Goal: Task Accomplishment & Management: Complete application form

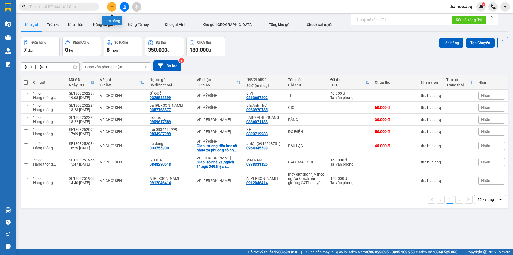
click at [112, 6] on icon "plus" at bounding box center [112, 7] width 4 height 4
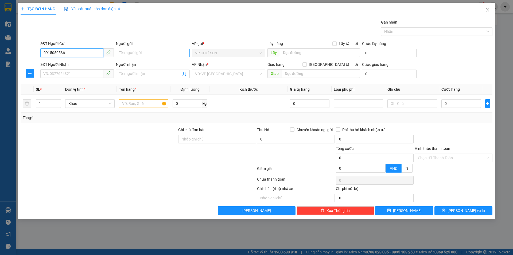
type input "0915050536"
click at [128, 49] on input "Người gửi" at bounding box center [153, 53] width 74 height 9
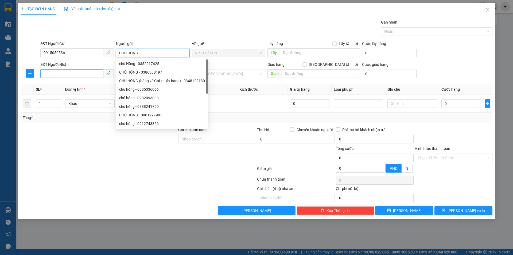
type input "CHÚ HỒNG"
click at [45, 73] on input "SĐT Người Nhận" at bounding box center [71, 73] width 63 height 9
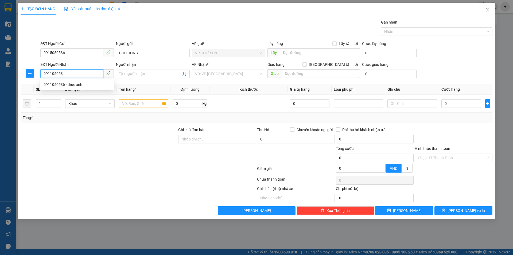
type input "0911050536"
click at [75, 86] on div "0911050536 - thục anh" at bounding box center [77, 85] width 67 height 6
type input "thục anh"
checkbox input "true"
type input "vp"
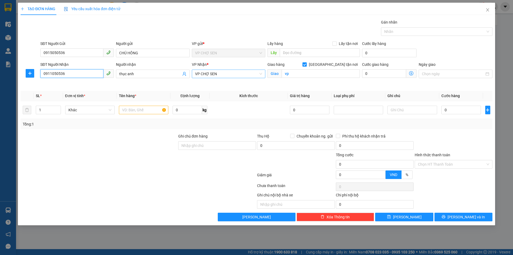
click at [240, 74] on span "VP CHỢ SEN" at bounding box center [228, 74] width 67 height 8
type input "0911050536"
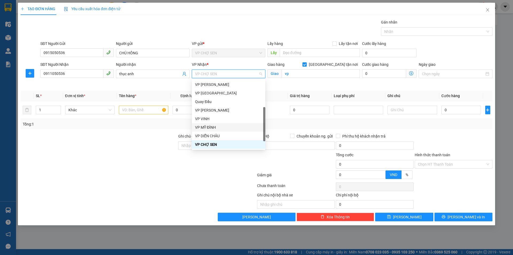
click at [215, 128] on div "VP MỸ ĐÌNH" at bounding box center [228, 127] width 67 height 6
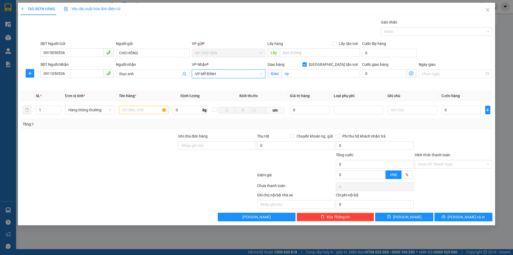
click at [306, 64] on input "[GEOGRAPHIC_DATA] tận nơi" at bounding box center [305, 64] width 4 height 4
checkbox input "false"
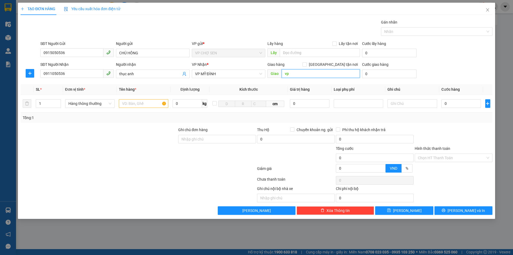
click at [313, 72] on input "vp" at bounding box center [321, 73] width 78 height 9
click at [132, 103] on input "text" at bounding box center [143, 103] width 49 height 9
type input "TP"
click at [446, 106] on input "0" at bounding box center [462, 103] width 40 height 9
type input "3"
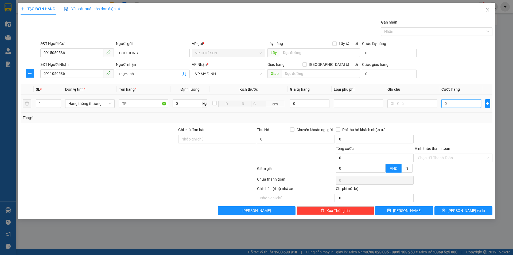
type input "3"
type input "30"
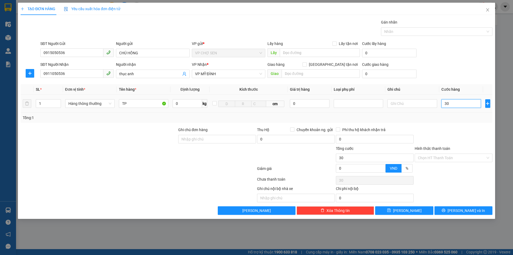
type input "300"
type input "3.000"
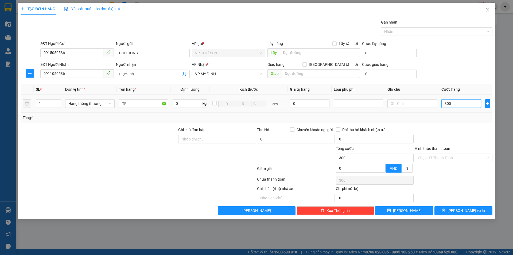
type input "3.000"
type input "30.000"
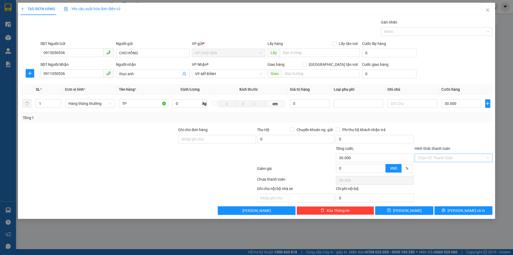
click at [459, 157] on input "Hình thức thanh toán" at bounding box center [452, 158] width 68 height 8
click at [431, 167] on div "Tại văn phòng" at bounding box center [453, 168] width 71 height 6
type input "0"
click at [453, 211] on button "[PERSON_NAME] và In" at bounding box center [464, 210] width 58 height 9
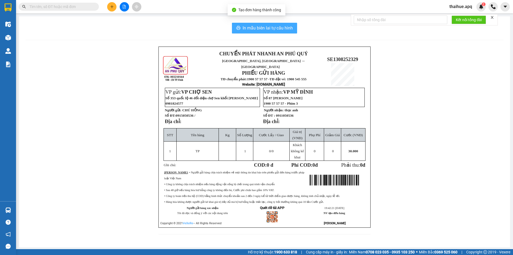
click at [274, 28] on span "In mẫu biên lai tự cấu hình" at bounding box center [268, 28] width 50 height 7
